Goal: Check status: Check status

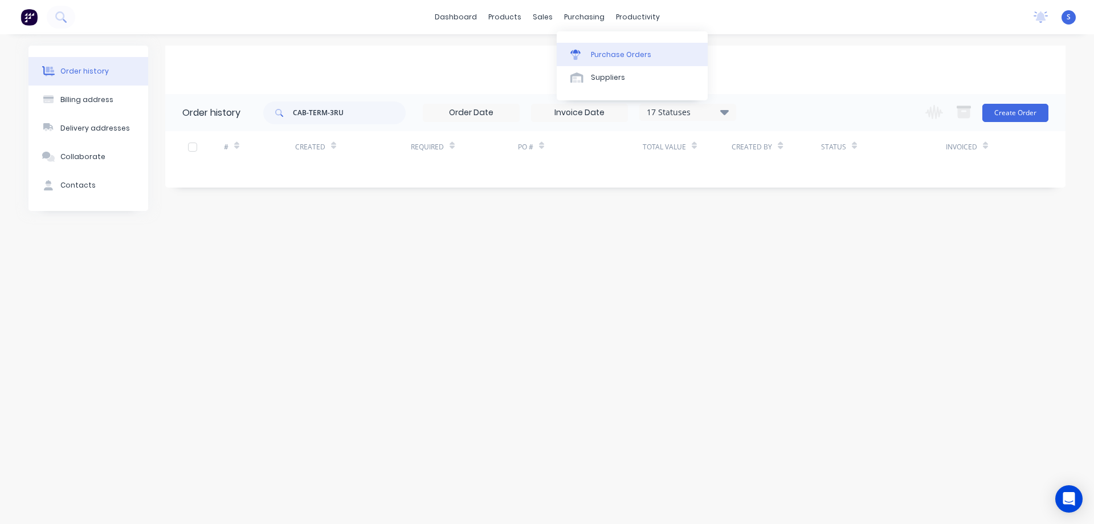
click at [600, 55] on div "Purchase Orders" at bounding box center [621, 55] width 60 height 10
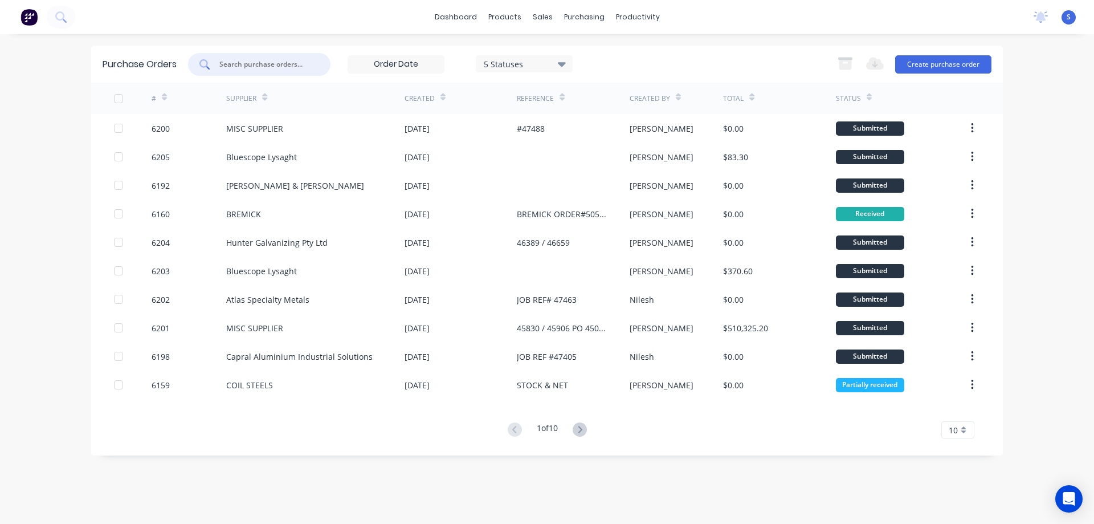
click at [256, 61] on input "text" at bounding box center [265, 64] width 95 height 11
type input "42263"
click at [530, 60] on div "5 Statuses" at bounding box center [524, 64] width 81 height 12
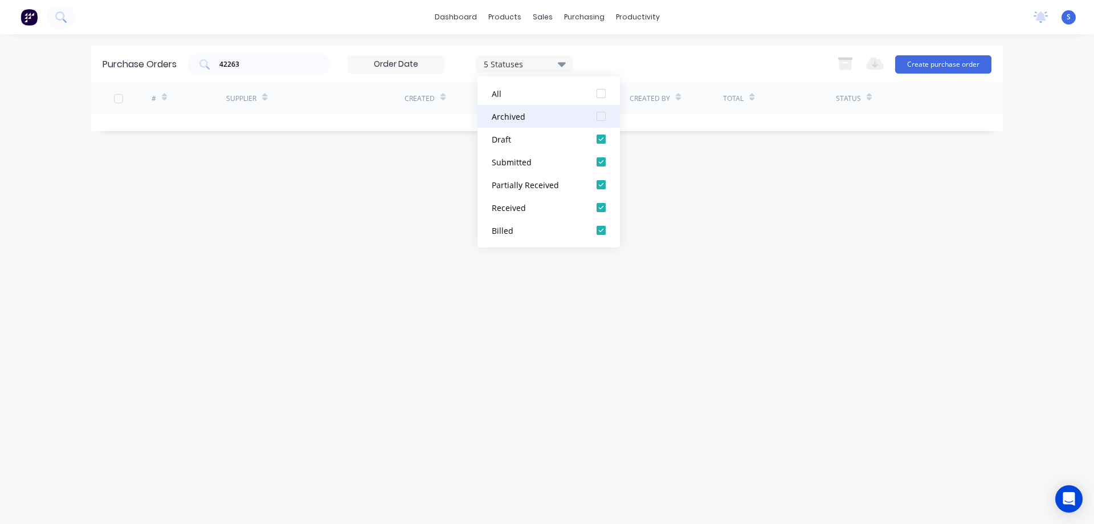
click at [605, 116] on div at bounding box center [601, 116] width 23 height 23
click at [669, 46] on div "Purchase Orders 42263 7 Statuses 7 Statuses Export to Excel (XLSX) Create purch…" at bounding box center [547, 64] width 912 height 37
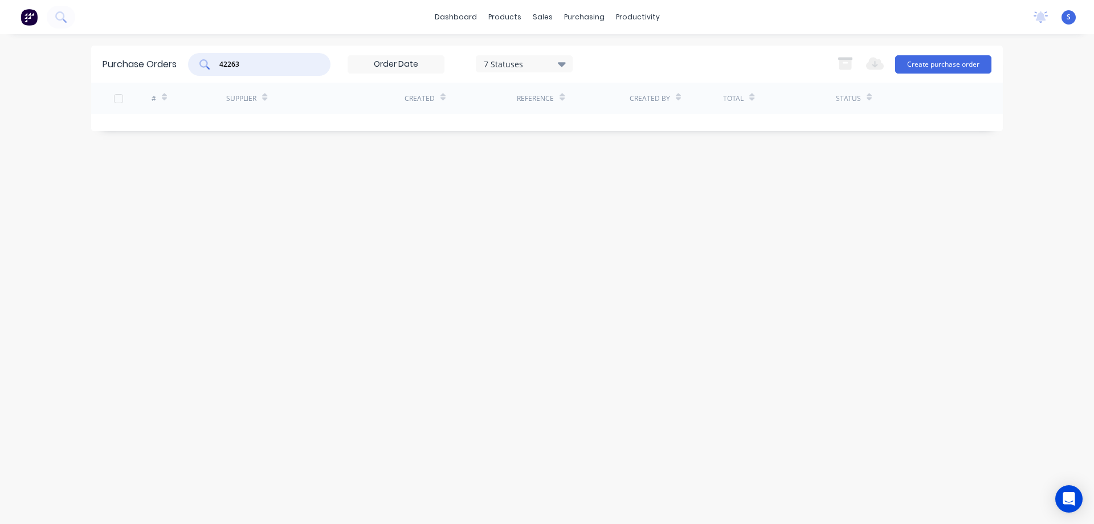
drag, startPoint x: 280, startPoint y: 63, endPoint x: 127, endPoint y: 287, distance: 271.9
click at [127, 287] on div "Purchase Orders 42263 7 Statuses 7 Statuses Export to Excel (XLSX) Create purch…" at bounding box center [547, 279] width 912 height 467
click at [636, 56] on div "7 Statuses 7 Statuses Export to Excel (XLSX) Create purchase order" at bounding box center [590, 64] width 804 height 23
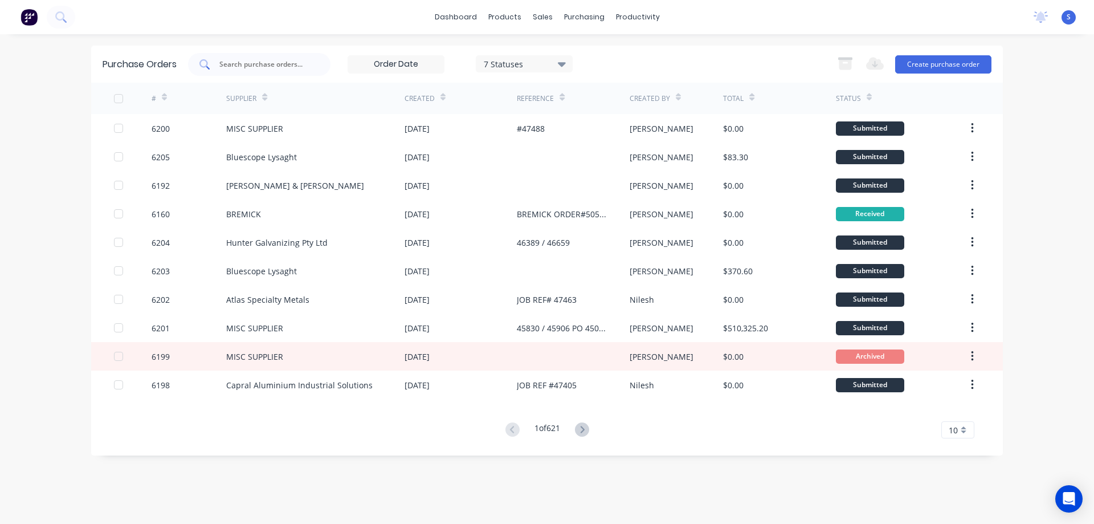
click at [252, 60] on input "text" at bounding box center [265, 64] width 95 height 11
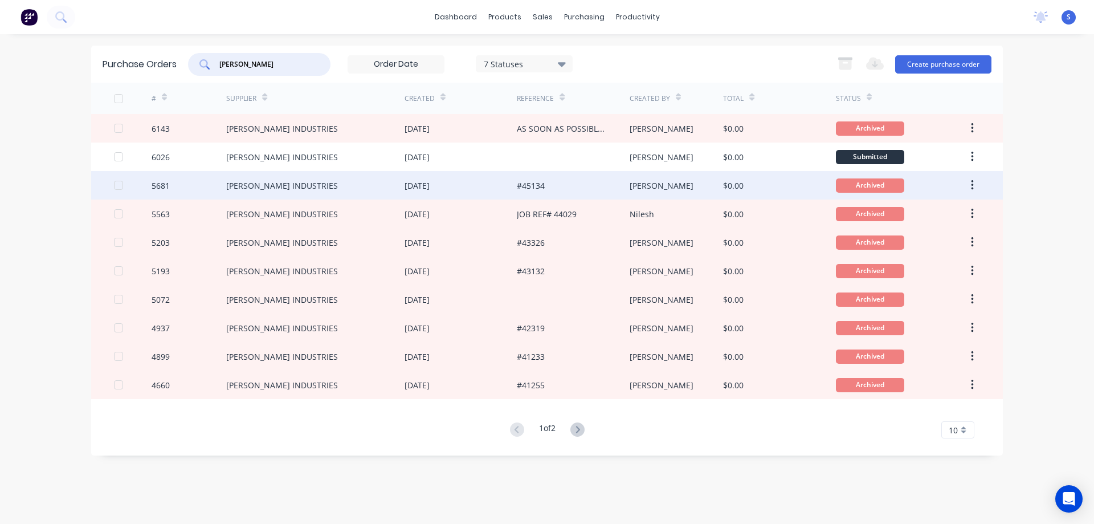
type input "[PERSON_NAME]"
click at [370, 196] on div "[PERSON_NAME] INDUSTRIES" at bounding box center [315, 185] width 178 height 28
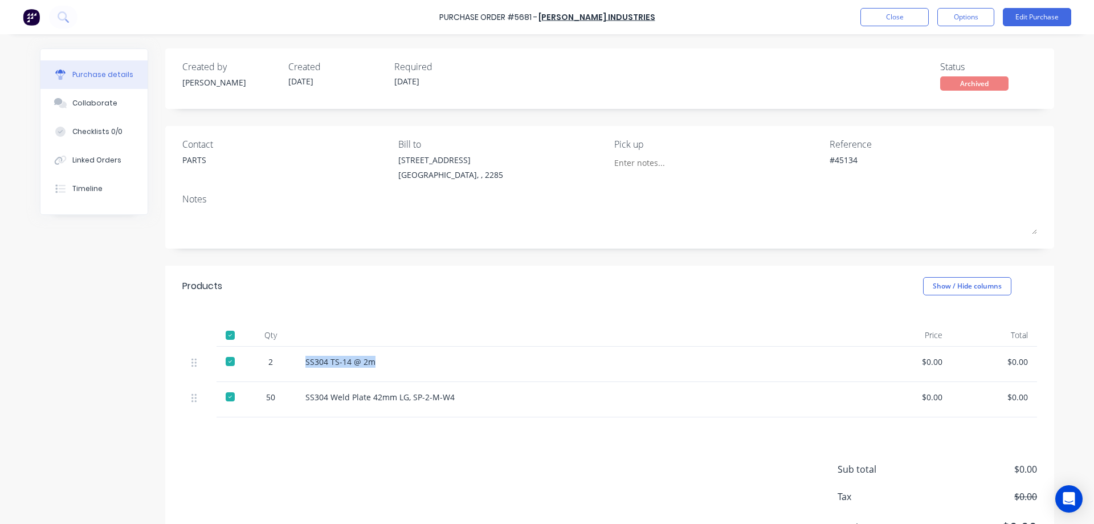
drag, startPoint x: 360, startPoint y: 364, endPoint x: 301, endPoint y: 369, distance: 59.0
click at [301, 369] on div "SS304 TS-14 @ 2m" at bounding box center [581, 363] width 570 height 35
click at [899, 9] on button "Close" at bounding box center [895, 17] width 68 height 18
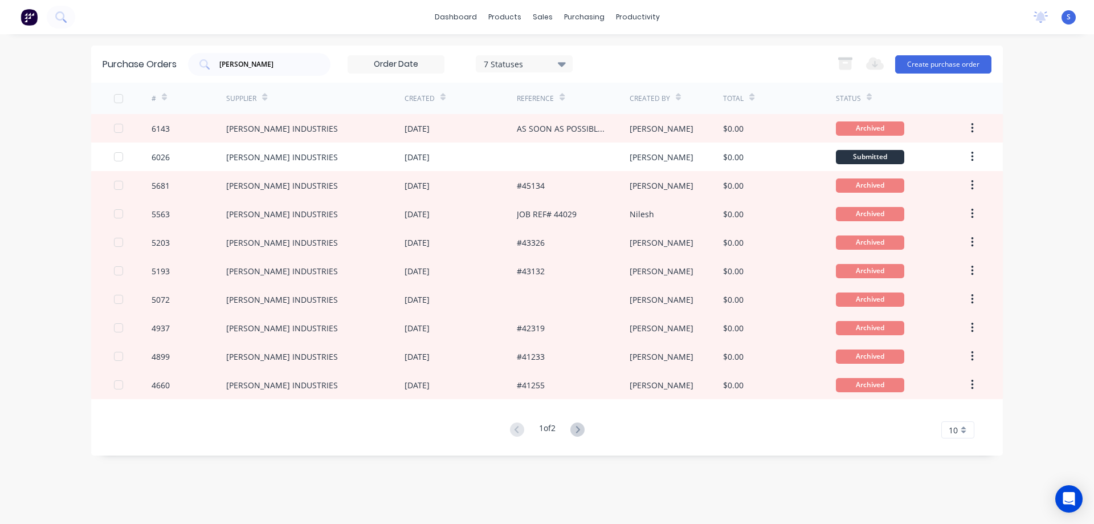
click at [538, 63] on div "7 Statuses" at bounding box center [524, 64] width 81 height 12
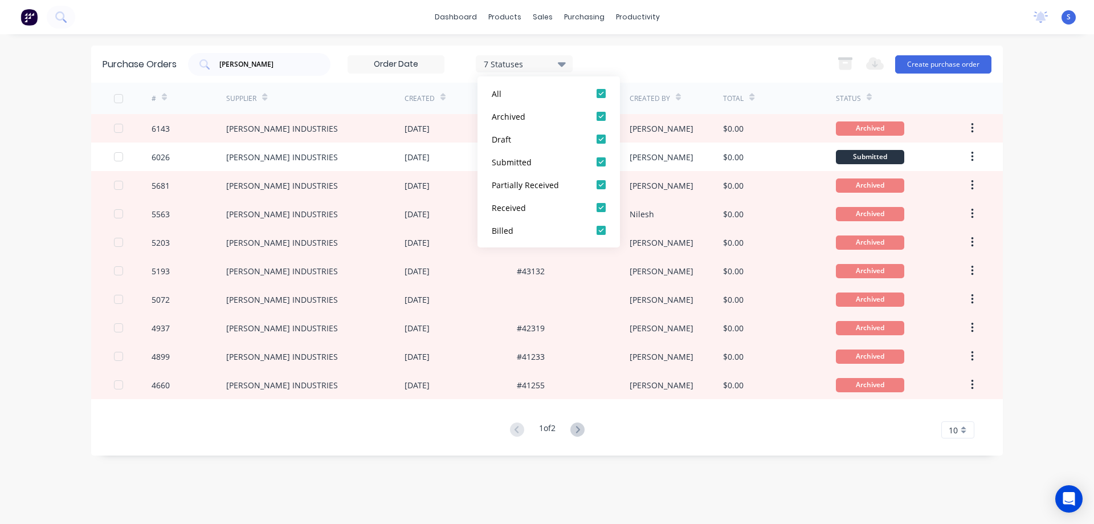
click at [538, 63] on div "7 Statuses" at bounding box center [524, 64] width 81 height 12
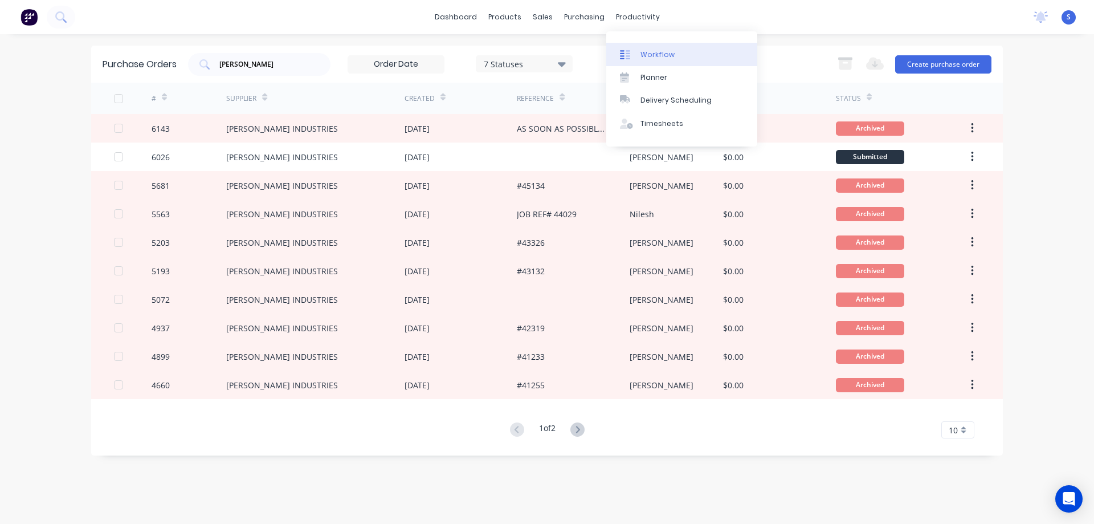
click at [643, 50] on div "Workflow" at bounding box center [658, 55] width 34 height 10
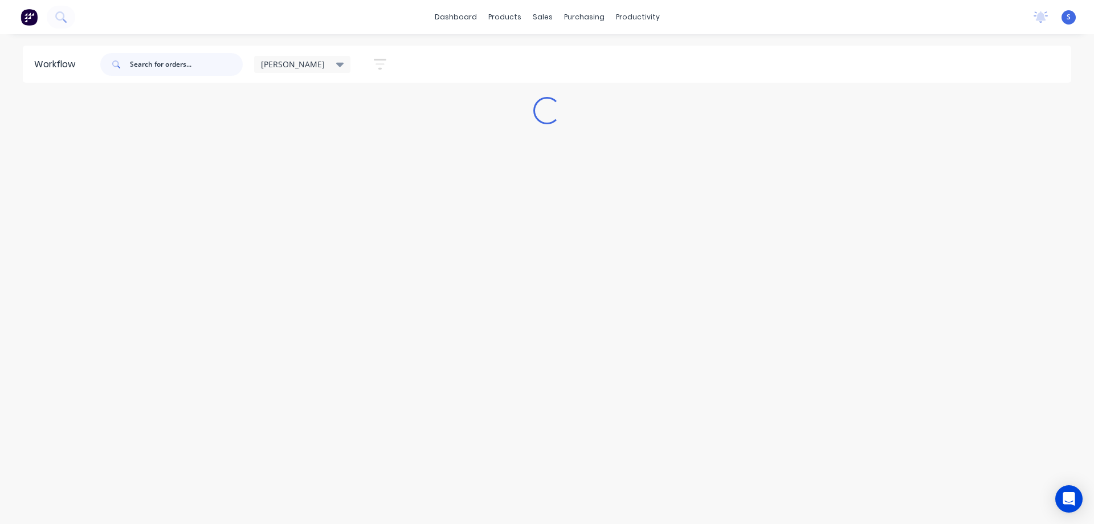
click at [158, 66] on input "text" at bounding box center [186, 64] width 113 height 23
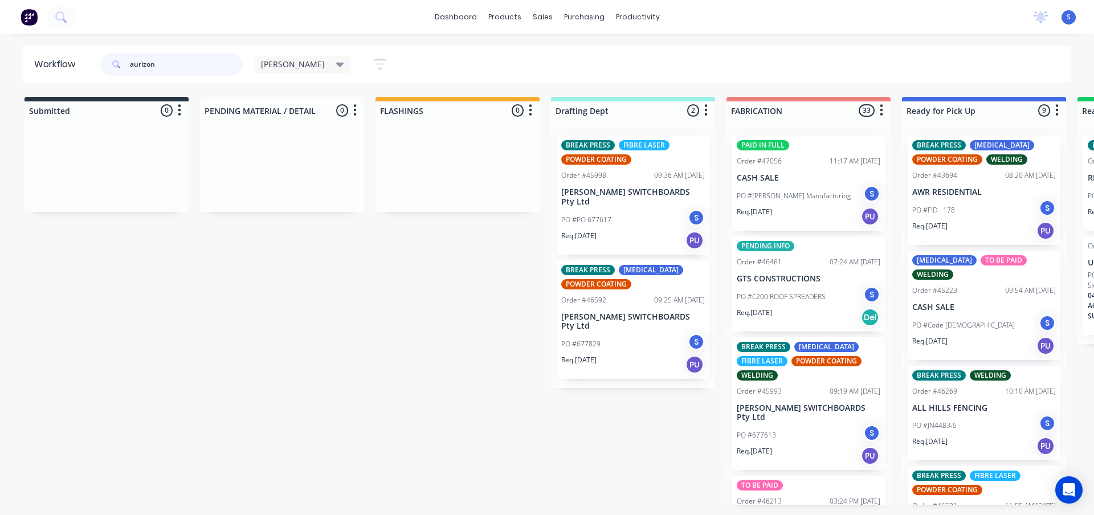
type input "aurizon"
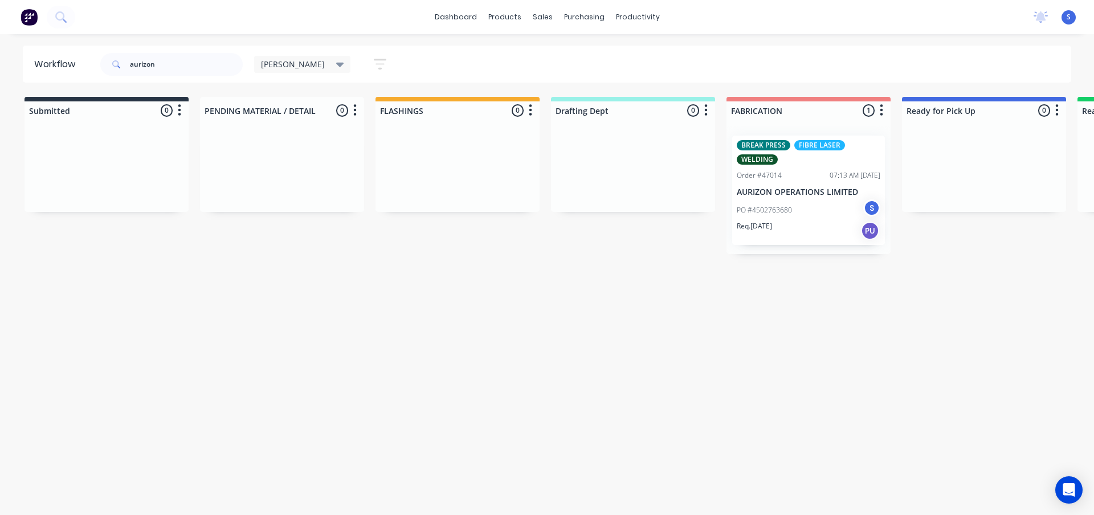
click at [798, 230] on div "Req. [DATE] PU" at bounding box center [809, 230] width 144 height 19
